Goal: Transaction & Acquisition: Book appointment/travel/reservation

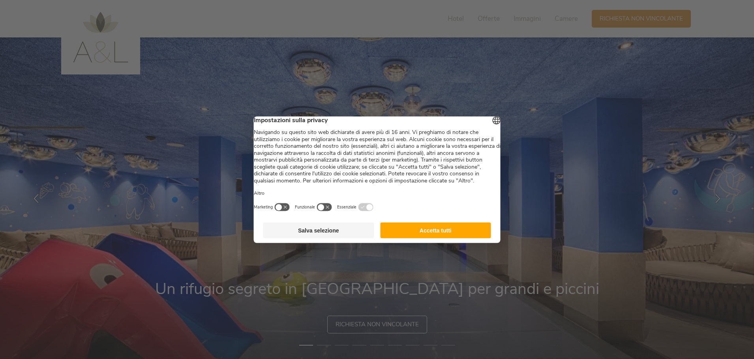
click at [421, 238] on button "Accetta tutti" at bounding box center [435, 231] width 111 height 16
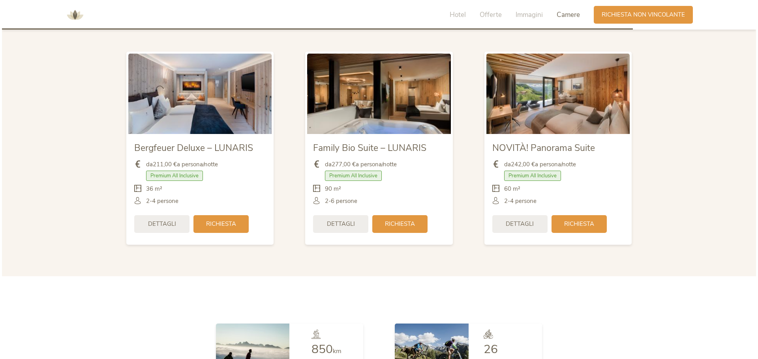
scroll to position [1933, 0]
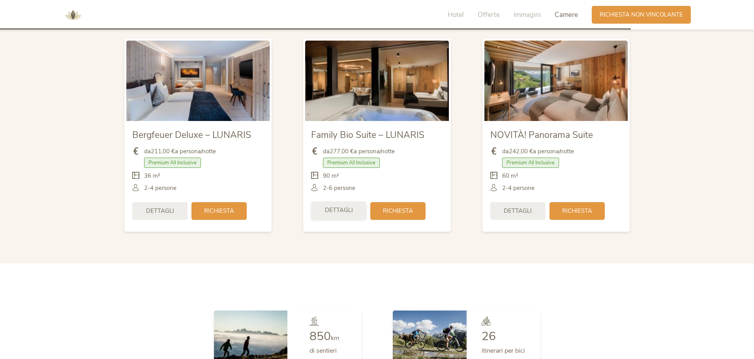
click at [329, 212] on span "Dettagli" at bounding box center [339, 210] width 28 height 8
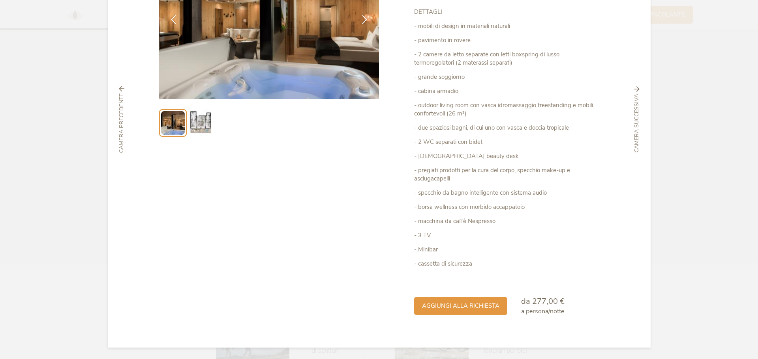
scroll to position [121, 0]
click at [203, 119] on img at bounding box center [200, 122] width 25 height 25
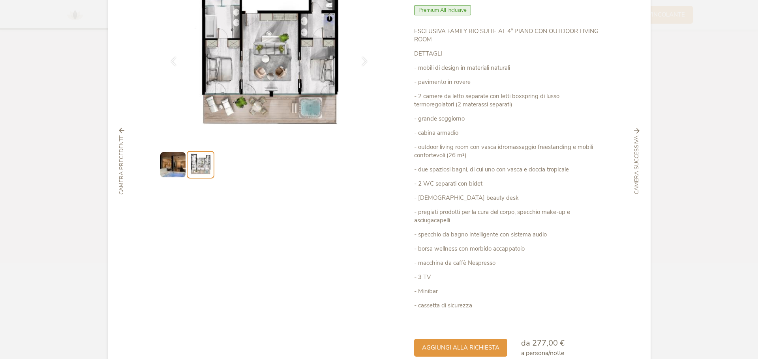
scroll to position [0, 0]
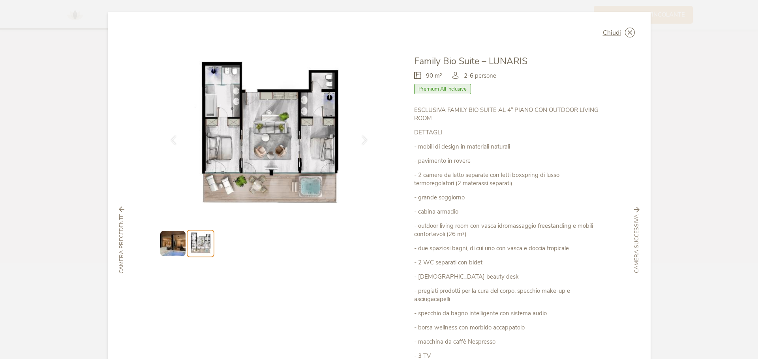
click at [634, 215] on span "Camera successiva" at bounding box center [636, 244] width 8 height 59
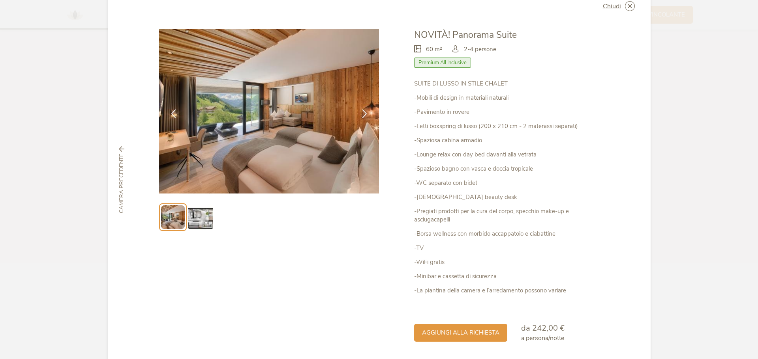
scroll to position [54, 0]
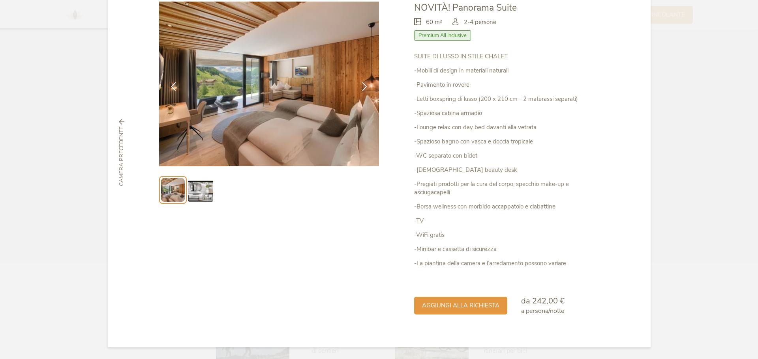
click at [207, 190] on img at bounding box center [200, 190] width 25 height 25
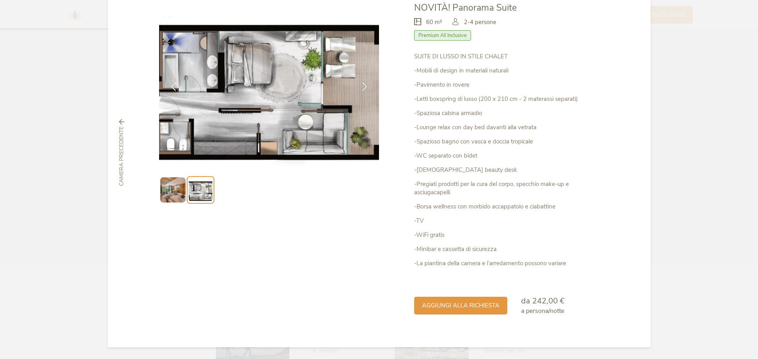
click at [122, 137] on span "Camera precedente" at bounding box center [122, 157] width 8 height 60
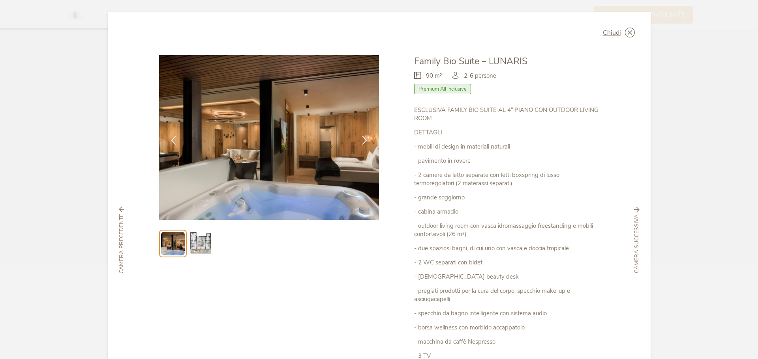
click at [118, 223] on span "Camera precedente" at bounding box center [122, 244] width 8 height 60
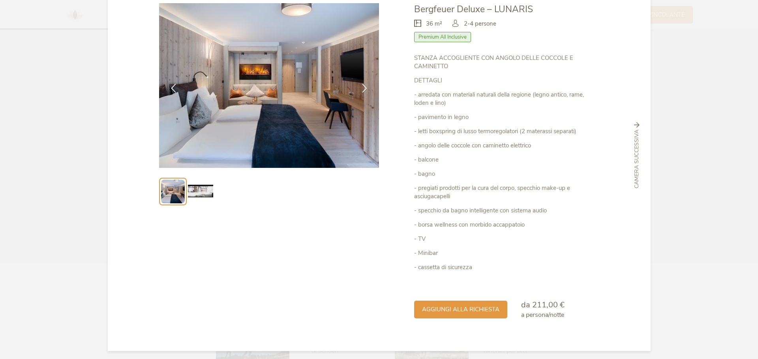
scroll to position [56, 0]
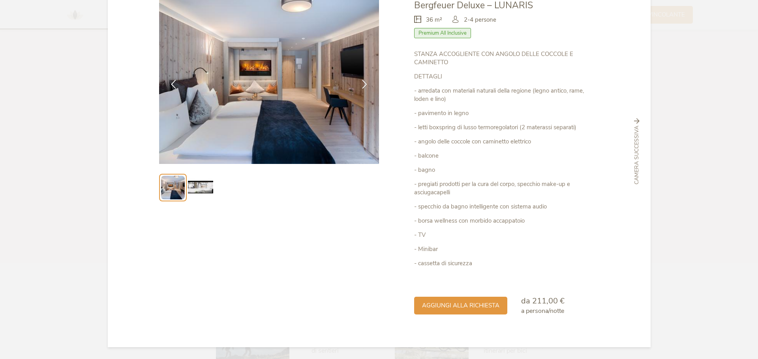
click at [191, 183] on img at bounding box center [200, 187] width 25 height 25
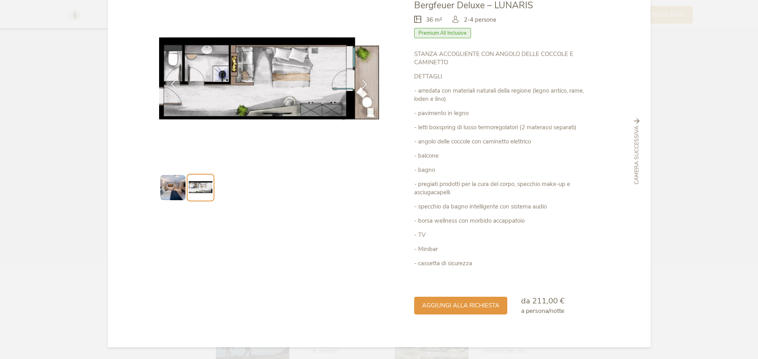
click at [633, 144] on span "Camera successiva" at bounding box center [636, 155] width 8 height 59
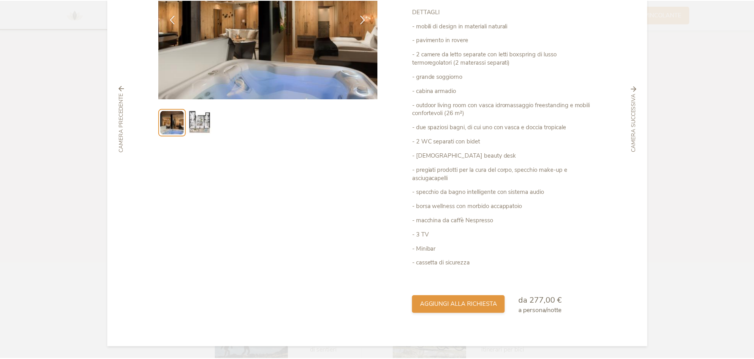
scroll to position [0, 0]
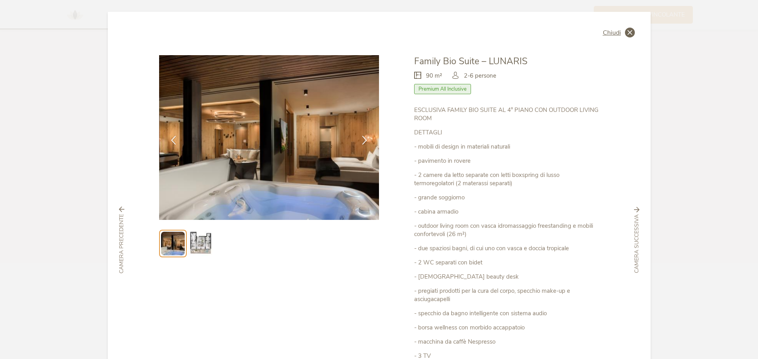
click at [629, 33] on icon at bounding box center [630, 33] width 10 height 10
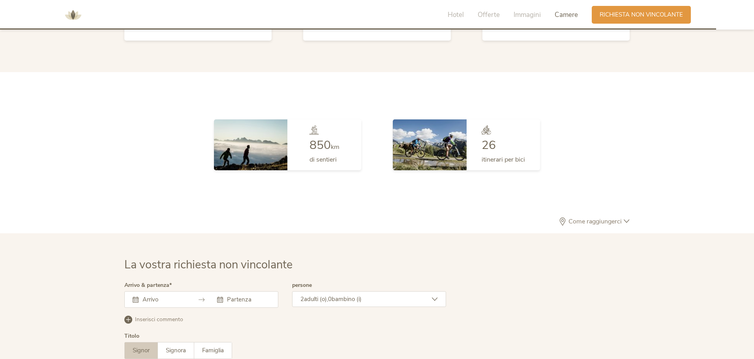
scroll to position [2210, 0]
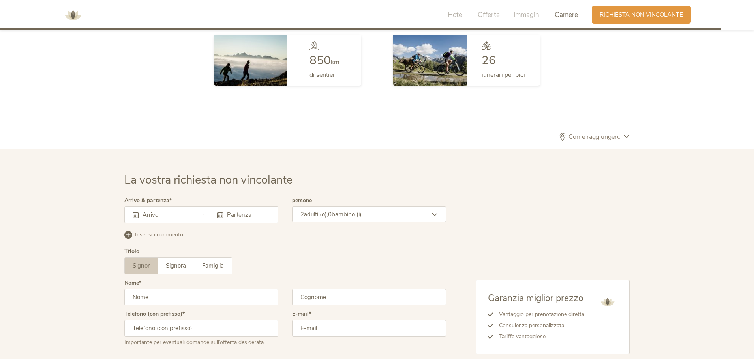
click at [361, 213] on span "bambino (i)" at bounding box center [346, 215] width 30 height 8
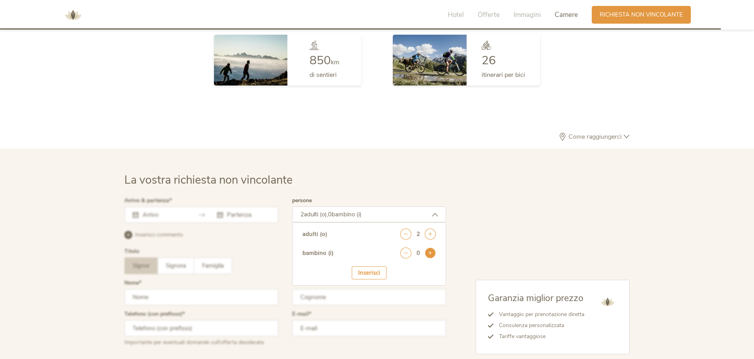
click at [431, 254] on icon at bounding box center [430, 253] width 11 height 11
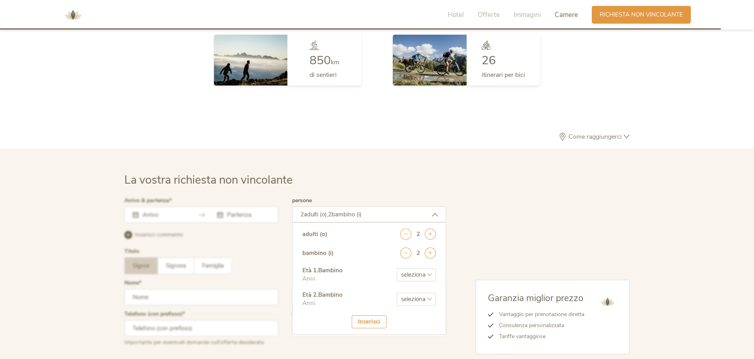
click at [413, 277] on select "seleziona 0 1 2 3 4 5 6 7 8 9 10 11 12 13 14 15 16 17" at bounding box center [416, 275] width 39 height 13
select select "12"
click at [397, 269] on select "seleziona 0 1 2 3 4 5 6 7 8 9 10 11 12 13 14 15 16 17" at bounding box center [416, 275] width 39 height 13
click at [408, 300] on select "seleziona 0 1 2 3 4 5 6 7 8 9 10 11 12 13 14 15 16 17" at bounding box center [416, 299] width 39 height 13
select select "10"
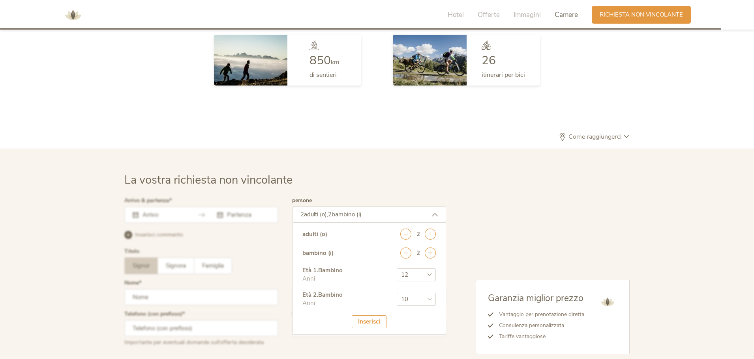
click at [397, 293] on select "seleziona 0 1 2 3 4 5 6 7 8 9 10 11 12 13 14 15 16 17" at bounding box center [416, 299] width 39 height 13
click at [368, 320] on div "Inserisci" at bounding box center [369, 322] width 35 height 13
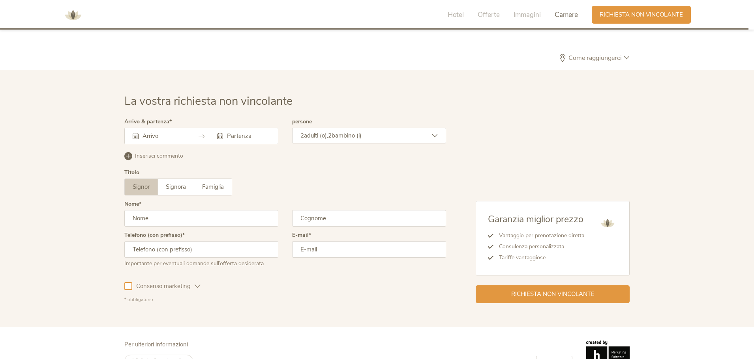
scroll to position [2311, 0]
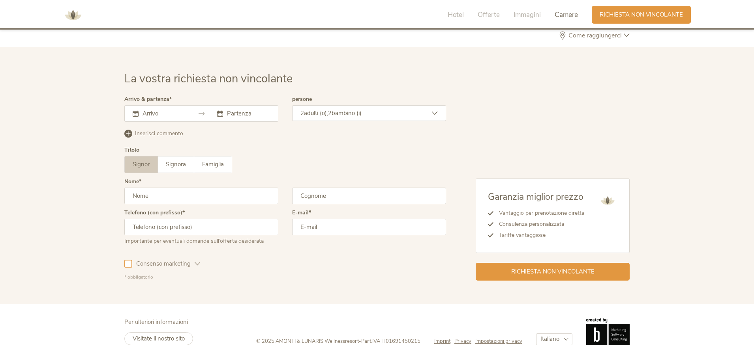
click at [153, 114] on input "text" at bounding box center [162, 114] width 45 height 8
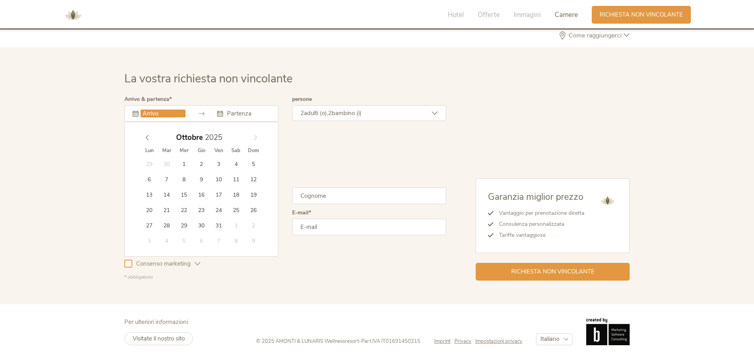
click at [255, 138] on icon at bounding box center [256, 138] width 6 height 6
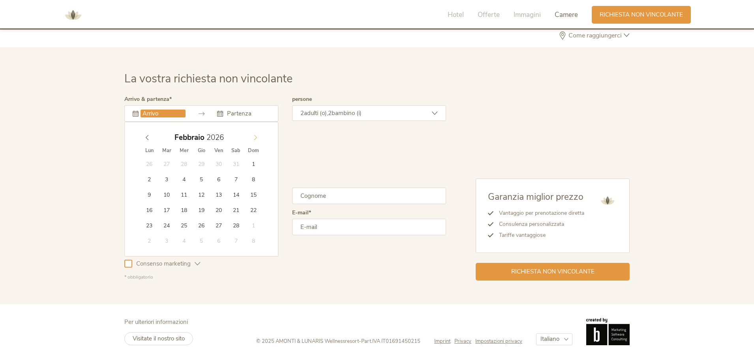
click at [255, 138] on icon at bounding box center [256, 138] width 6 height 6
click at [254, 138] on icon at bounding box center [256, 138] width 6 height 6
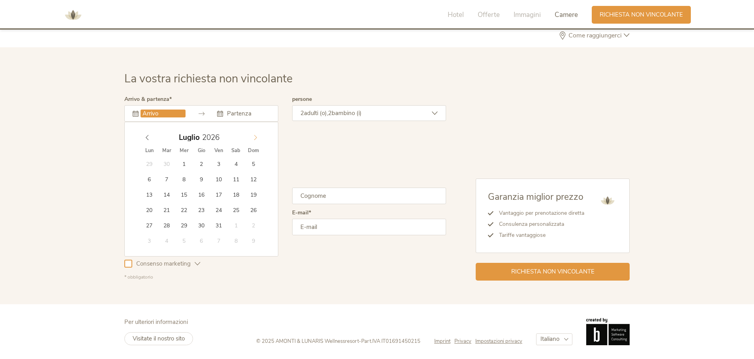
click at [254, 138] on icon at bounding box center [256, 138] width 6 height 6
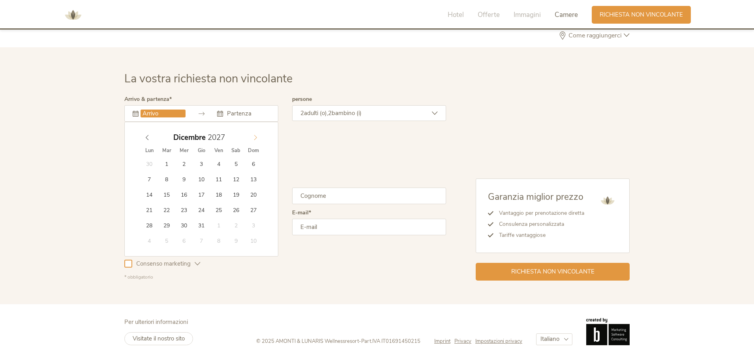
click at [254, 138] on icon at bounding box center [256, 138] width 6 height 6
click at [148, 138] on icon at bounding box center [147, 138] width 6 height 6
type input "2026"
click at [148, 138] on icon at bounding box center [147, 138] width 6 height 6
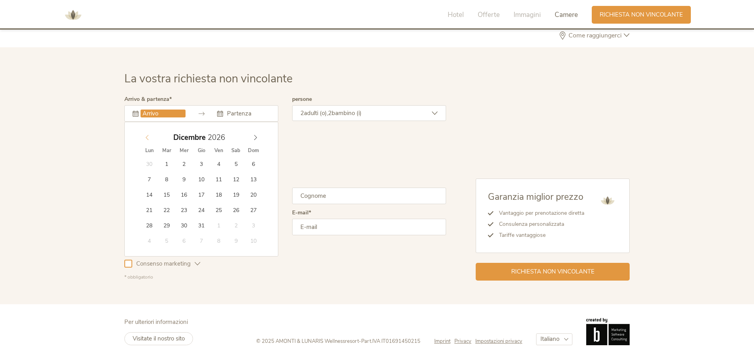
click at [148, 138] on icon at bounding box center [147, 138] width 6 height 6
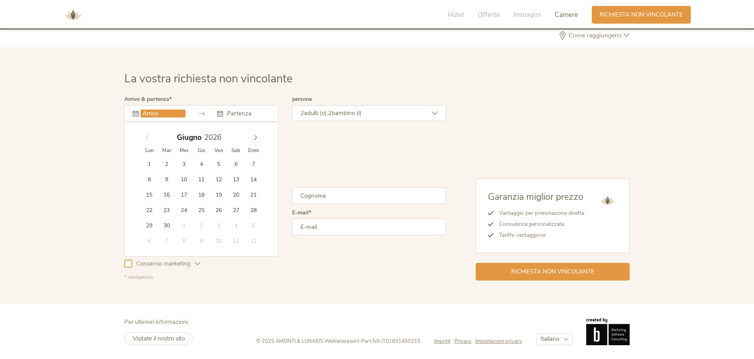
click at [148, 138] on icon at bounding box center [147, 138] width 6 height 6
click at [253, 138] on icon at bounding box center [256, 138] width 6 height 6
click at [147, 138] on icon at bounding box center [147, 138] width 6 height 6
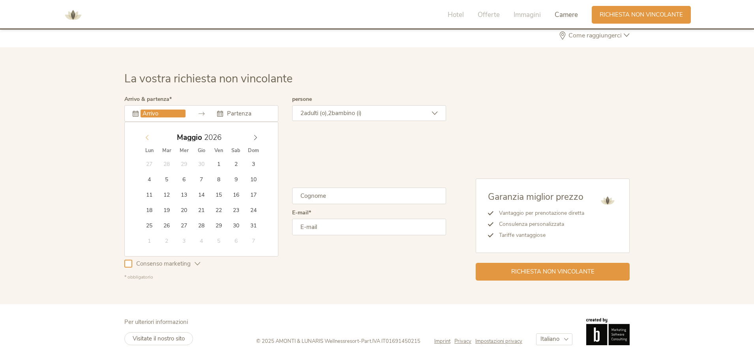
click at [147, 138] on icon at bounding box center [147, 138] width 6 height 6
click at [253, 137] on icon at bounding box center [256, 138] width 6 height 6
type input "[DATE]"
type input "2026"
type input "[DATE]"
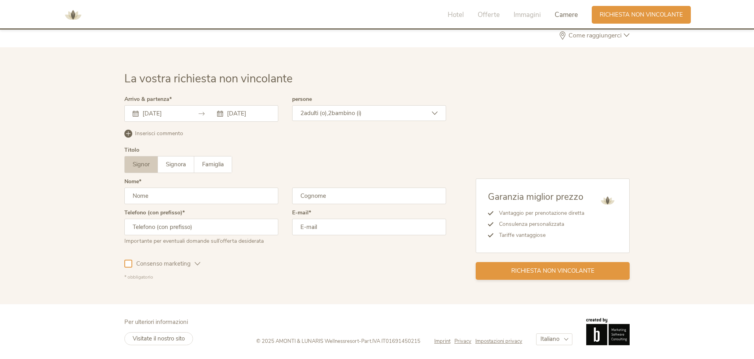
click at [535, 271] on span "Richiesta non vincolante" at bounding box center [552, 271] width 83 height 8
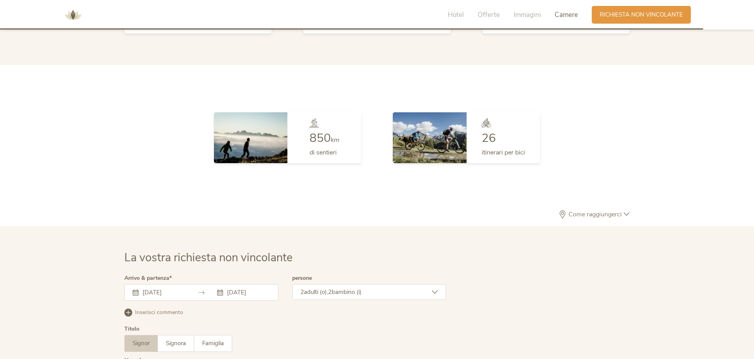
scroll to position [2329, 0]
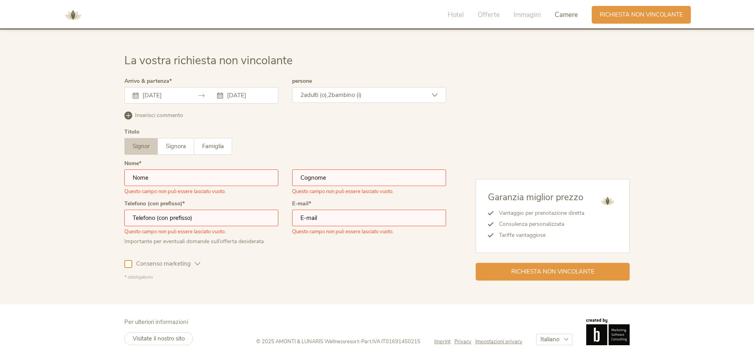
click at [202, 178] on input "text" at bounding box center [201, 178] width 154 height 17
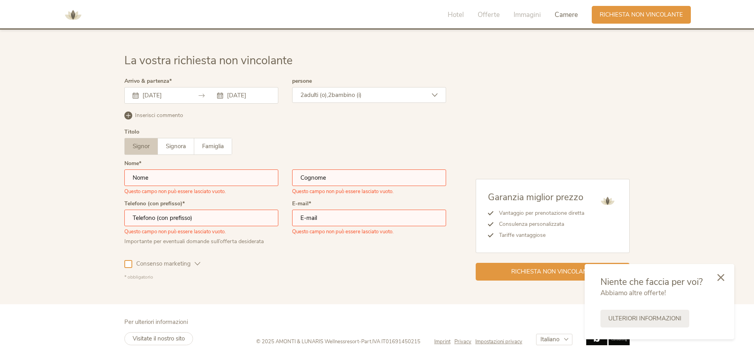
type input "[PERSON_NAME]"
type input "tirelli"
type input "3358423177"
type input "[EMAIL_ADDRESS][DOMAIN_NAME]"
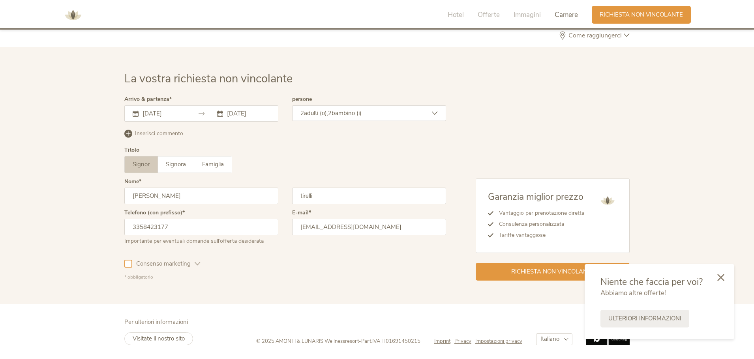
scroll to position [2311, 0]
click at [722, 279] on icon at bounding box center [720, 276] width 7 height 7
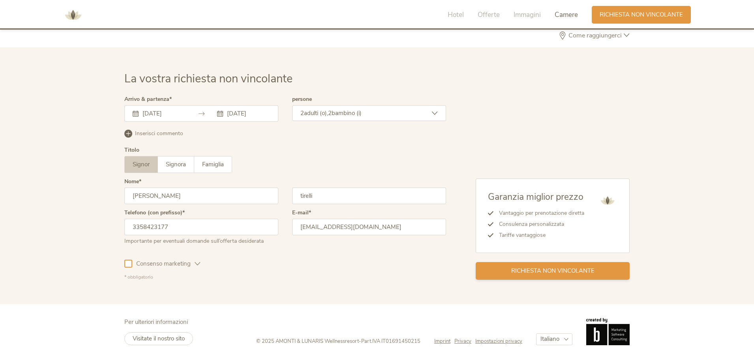
click at [528, 272] on span "Richiesta non vincolante" at bounding box center [552, 271] width 83 height 8
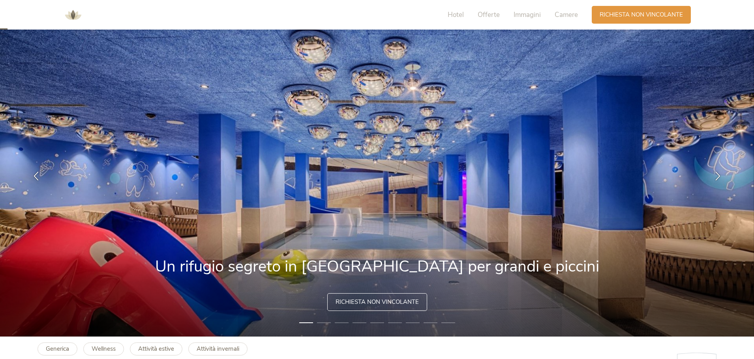
scroll to position [0, 0]
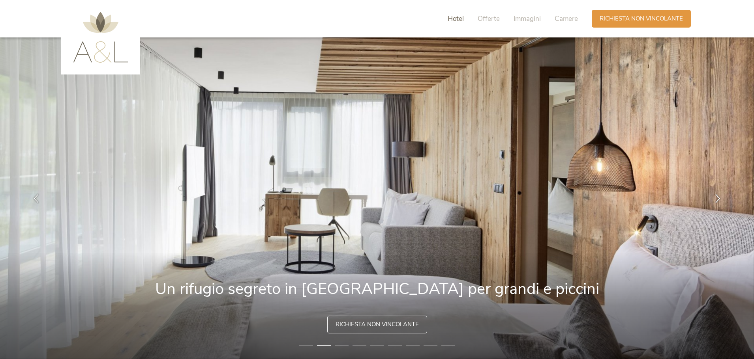
click at [459, 19] on span "Hotel" at bounding box center [455, 18] width 16 height 9
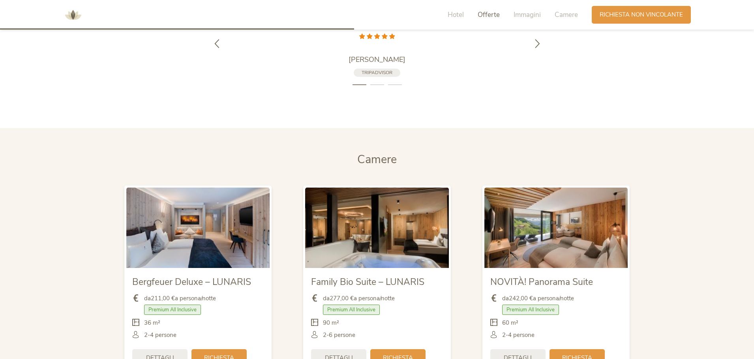
scroll to position [2311, 0]
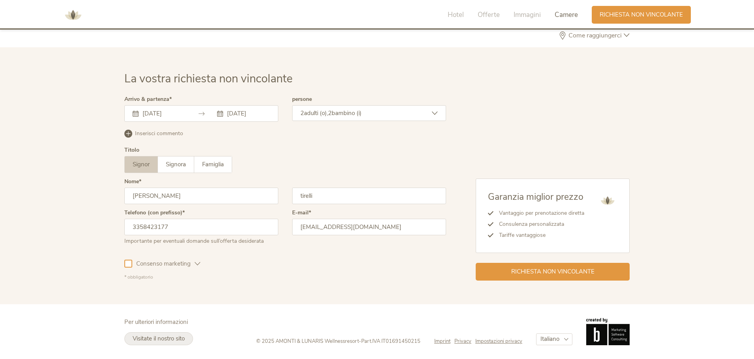
click at [141, 337] on span "Visitate il nostro sito" at bounding box center [159, 339] width 52 height 8
